Goal: Transaction & Acquisition: Purchase product/service

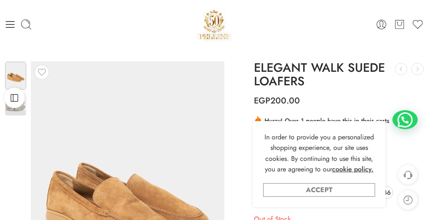
click at [354, 190] on link "Accept" at bounding box center [319, 190] width 112 height 14
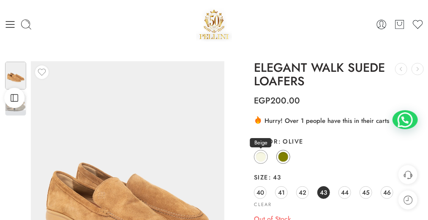
click at [265, 156] on span at bounding box center [261, 157] width 11 height 11
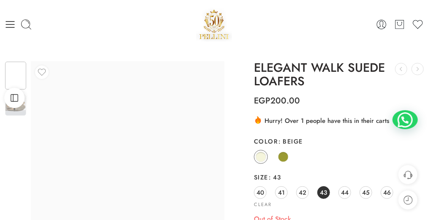
scroll to position [55, 0]
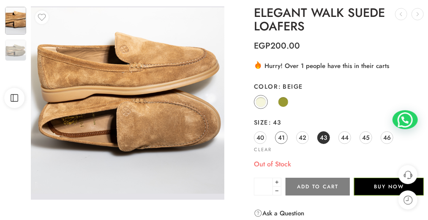
click at [280, 137] on span "41" at bounding box center [281, 137] width 7 height 11
click at [308, 138] on link "42" at bounding box center [302, 137] width 13 height 13
click at [322, 139] on span "43" at bounding box center [323, 137] width 7 height 11
click at [286, 105] on span at bounding box center [283, 102] width 11 height 11
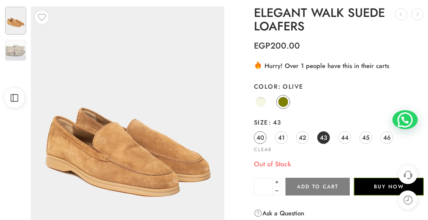
click at [263, 136] on span "40" at bounding box center [260, 137] width 8 height 11
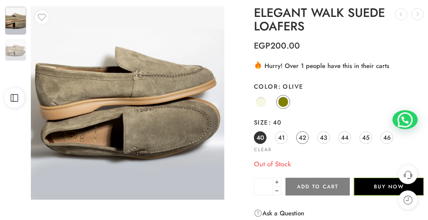
click at [305, 141] on span "42" at bounding box center [303, 137] width 8 height 11
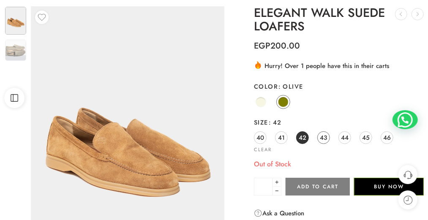
click at [318, 138] on link "43" at bounding box center [323, 137] width 13 height 13
click at [348, 139] on span "44" at bounding box center [345, 137] width 8 height 11
drag, startPoint x: 368, startPoint y: 139, endPoint x: 389, endPoint y: 140, distance: 21.2
click at [369, 139] on span "45" at bounding box center [366, 137] width 8 height 11
click at [389, 140] on span "46" at bounding box center [387, 137] width 8 height 11
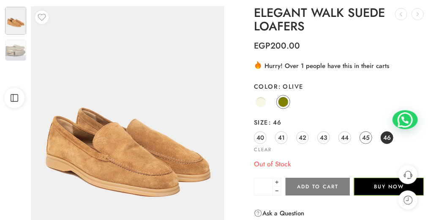
click at [362, 141] on link "45" at bounding box center [365, 137] width 13 height 13
click at [323, 141] on span "43" at bounding box center [323, 137] width 7 height 11
click at [300, 140] on span "42" at bounding box center [303, 137] width 8 height 11
click at [281, 140] on span "41" at bounding box center [281, 137] width 7 height 11
click at [256, 140] on link "40" at bounding box center [260, 137] width 13 height 13
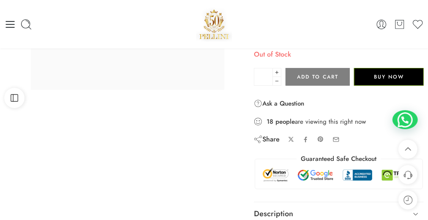
scroll to position [0, 0]
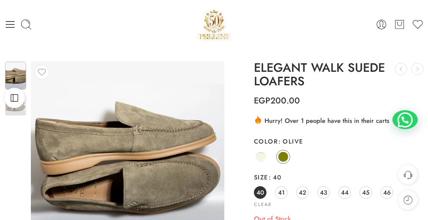
click at [207, 23] on img at bounding box center [214, 24] width 36 height 36
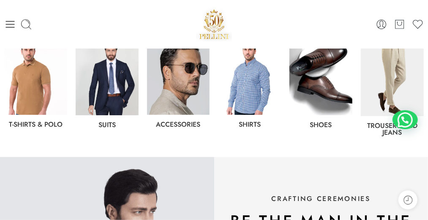
scroll to position [384, 0]
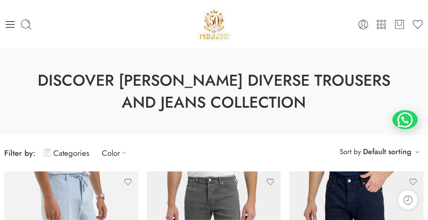
click at [214, 27] on img at bounding box center [214, 24] width 36 height 36
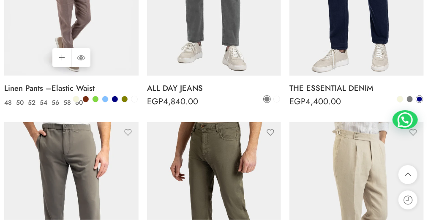
scroll to position [241, 0]
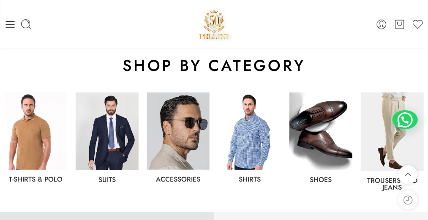
scroll to position [329, 0]
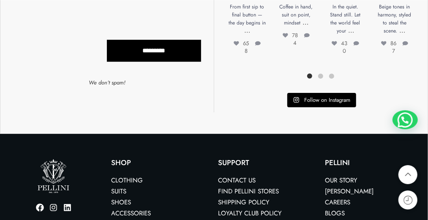
scroll to position [1043, 0]
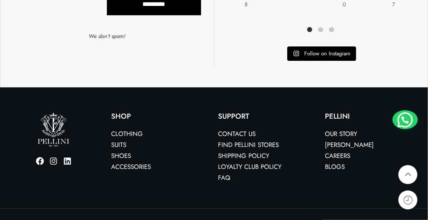
click at [125, 151] on link "Shoes" at bounding box center [121, 155] width 20 height 9
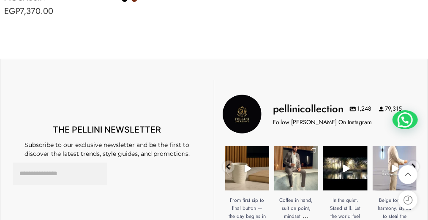
scroll to position [1043, 0]
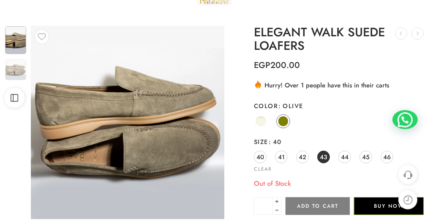
scroll to position [55, 0]
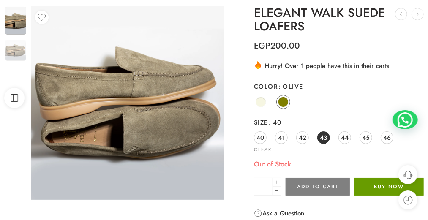
click at [363, 185] on button "Buy Now" at bounding box center [389, 187] width 70 height 18
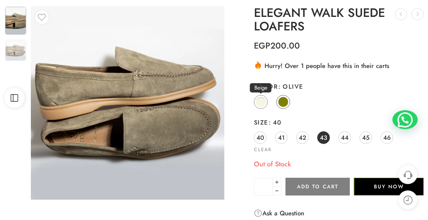
click at [262, 97] on span at bounding box center [261, 102] width 10 height 10
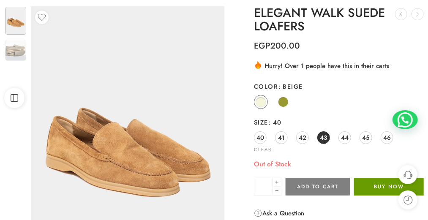
click at [363, 182] on button "Buy Now" at bounding box center [389, 187] width 70 height 18
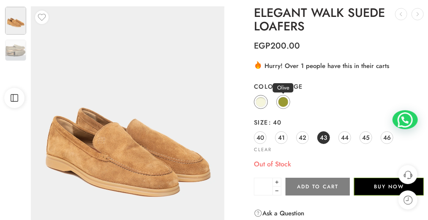
click at [279, 104] on span at bounding box center [283, 102] width 11 height 11
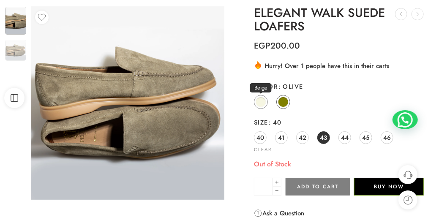
click at [265, 101] on span at bounding box center [261, 102] width 11 height 11
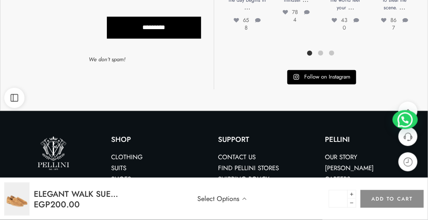
scroll to position [659, 0]
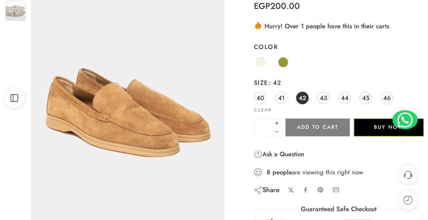
scroll to position [110, 0]
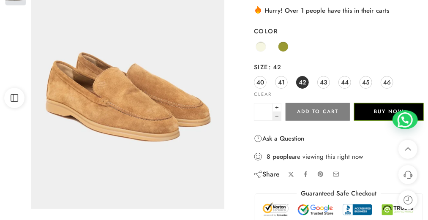
click at [381, 115] on button "Buy Now" at bounding box center [389, 112] width 70 height 18
click at [306, 108] on button "Add to cart" at bounding box center [318, 112] width 64 height 18
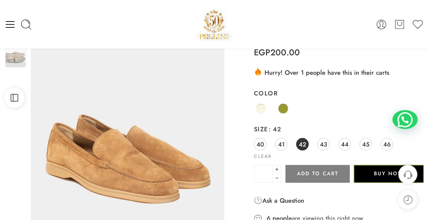
scroll to position [0, 0]
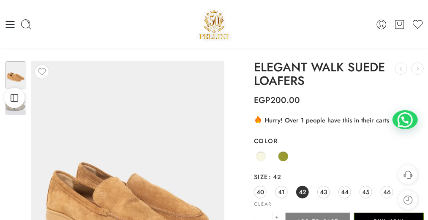
click at [302, 188] on span "42" at bounding box center [303, 191] width 8 height 11
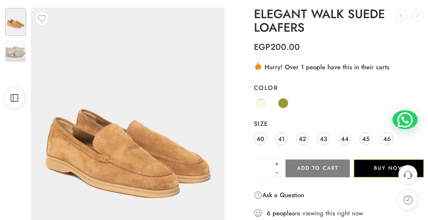
scroll to position [55, 0]
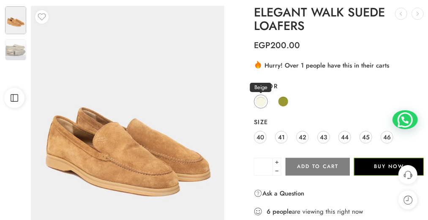
click at [260, 103] on span at bounding box center [261, 101] width 11 height 11
click at [305, 140] on span "42" at bounding box center [303, 136] width 8 height 11
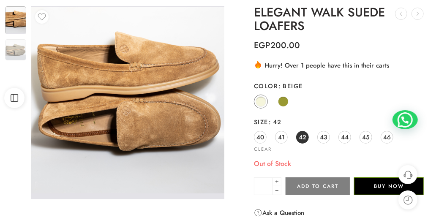
drag, startPoint x: 263, startPoint y: 133, endPoint x: 274, endPoint y: 135, distance: 10.8
click at [263, 133] on span "40" at bounding box center [260, 136] width 8 height 11
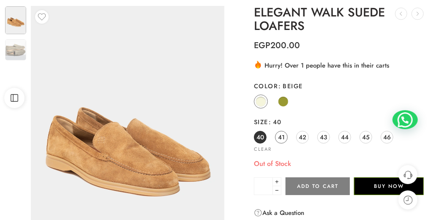
click at [277, 134] on link "41" at bounding box center [281, 137] width 13 height 13
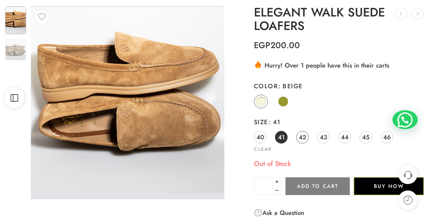
click at [299, 136] on span "42" at bounding box center [303, 136] width 8 height 11
click at [322, 136] on span "43" at bounding box center [323, 136] width 7 height 11
click at [347, 136] on span "44" at bounding box center [345, 136] width 8 height 11
click at [364, 133] on span "45" at bounding box center [366, 136] width 8 height 11
click at [383, 134] on link "46" at bounding box center [387, 137] width 13 height 13
